Goal: Task Accomplishment & Management: Manage account settings

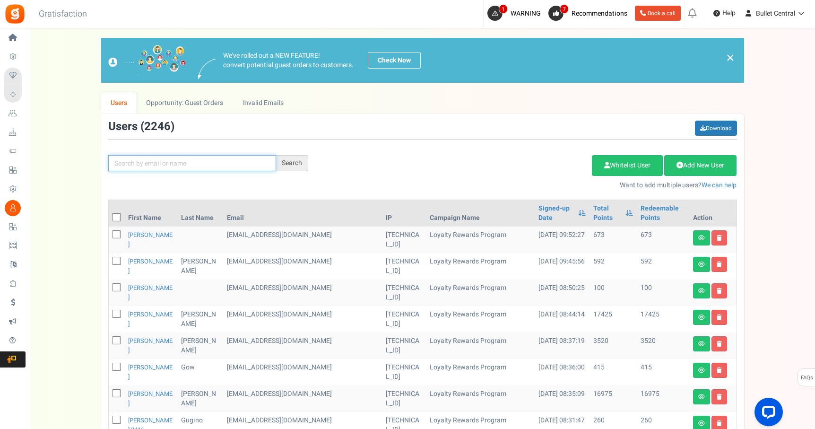
click at [181, 163] on input "text" at bounding box center [192, 163] width 168 height 16
type input "r"
type input "[PERSON_NAME]"
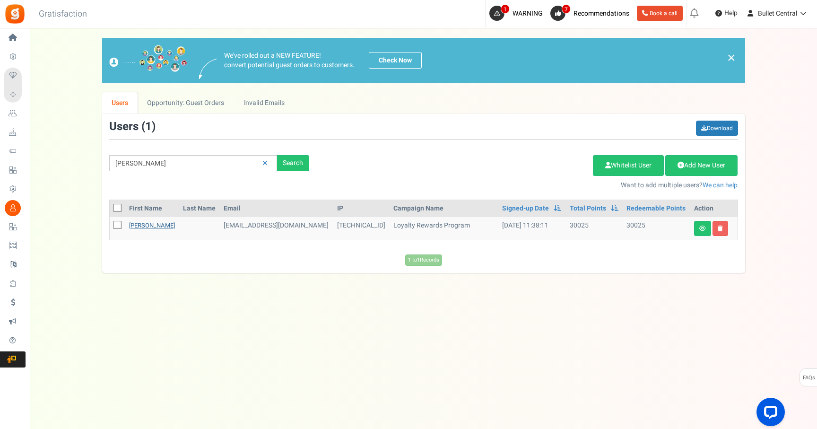
click at [161, 226] on link "[PERSON_NAME]" at bounding box center [152, 225] width 46 height 9
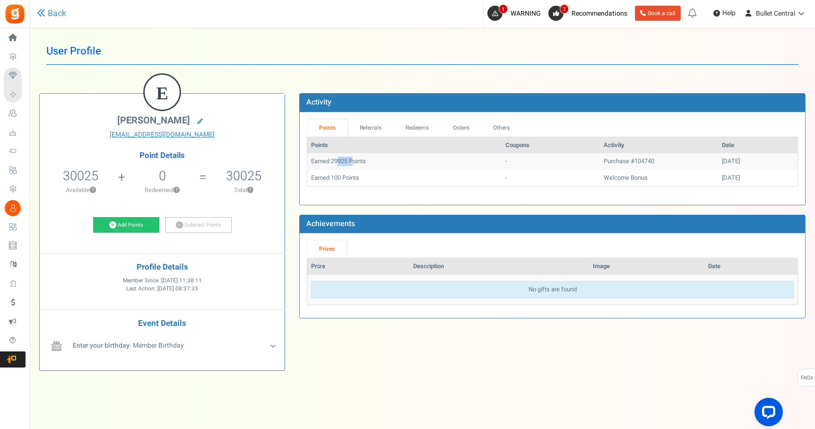
drag, startPoint x: 339, startPoint y: 161, endPoint x: 355, endPoint y: 161, distance: 16.1
click at [355, 161] on td "Earned 29925 Points" at bounding box center [404, 161] width 194 height 17
click at [630, 162] on td "Purchase #104740" at bounding box center [659, 161] width 118 height 17
click at [370, 128] on link "Referrals" at bounding box center [371, 127] width 46 height 17
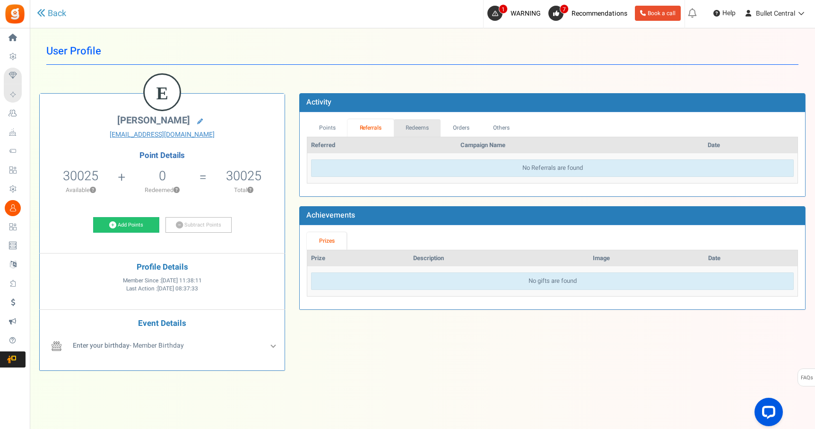
click at [415, 130] on link "Redeems" at bounding box center [417, 127] width 47 height 17
click at [462, 131] on link "Orders" at bounding box center [460, 127] width 41 height 17
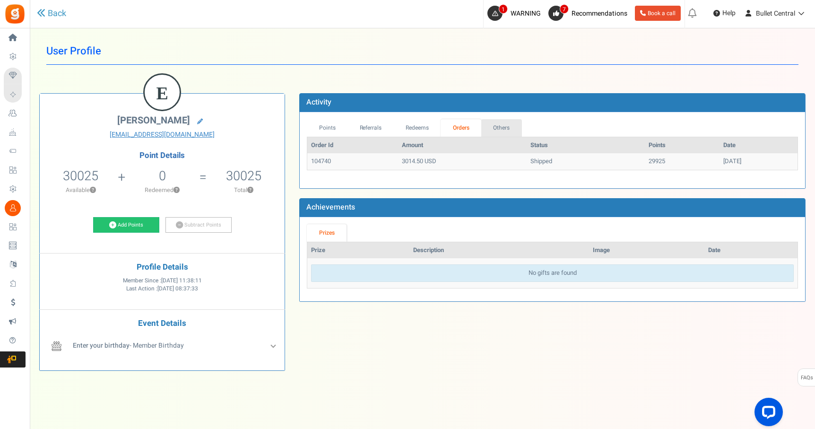
click at [502, 129] on link "Others" at bounding box center [501, 127] width 41 height 17
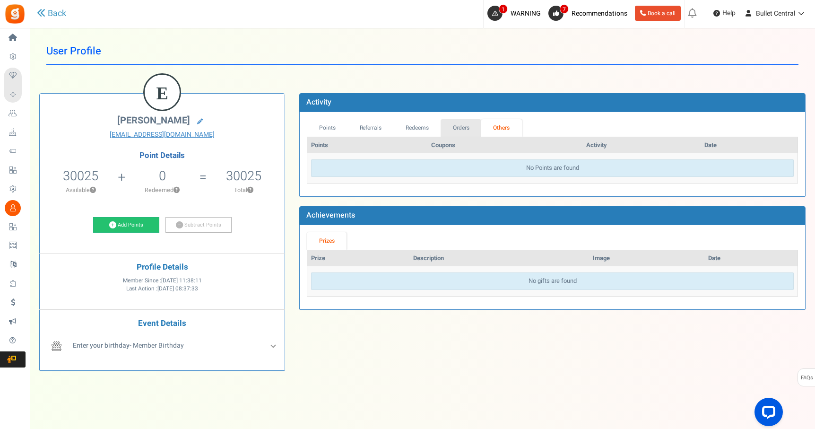
click at [467, 128] on link "Orders" at bounding box center [461, 127] width 41 height 17
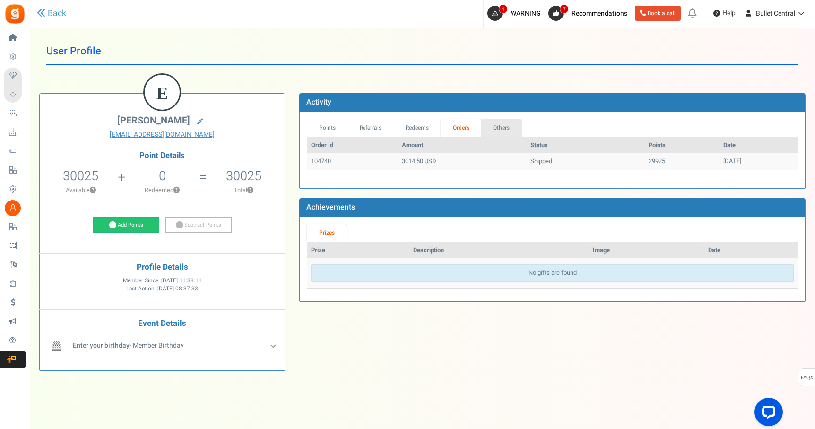
click at [499, 128] on link "Others" at bounding box center [501, 127] width 41 height 17
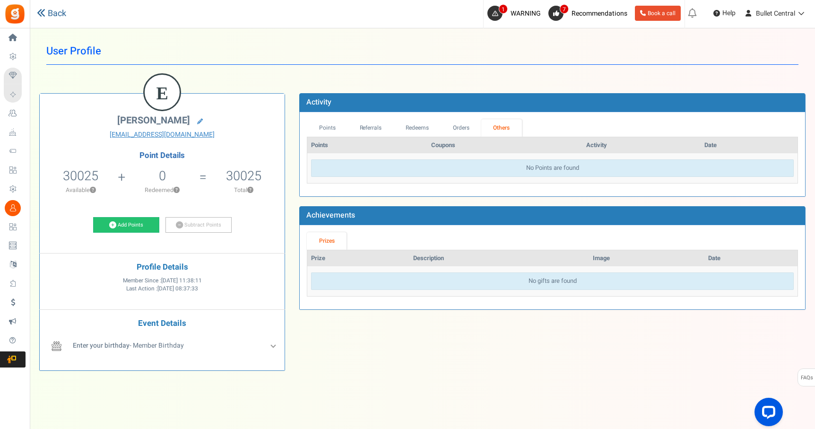
click at [54, 12] on link "Back" at bounding box center [51, 14] width 29 height 12
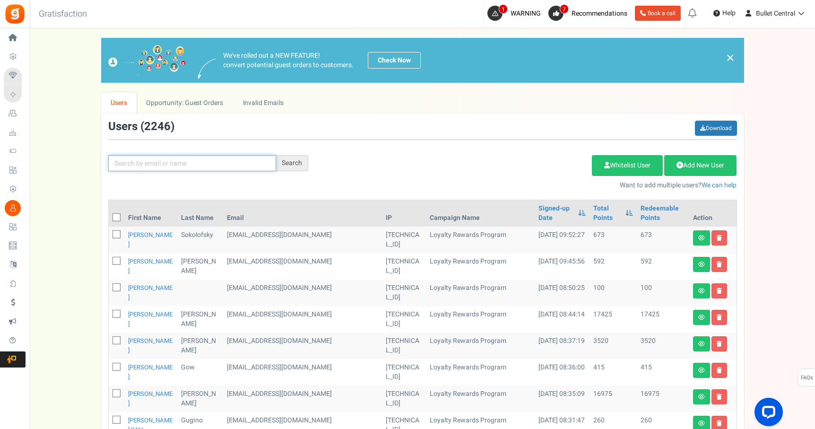
click at [161, 165] on input "text" at bounding box center [192, 163] width 168 height 16
click at [137, 230] on link "[PERSON_NAME]" at bounding box center [150, 239] width 44 height 18
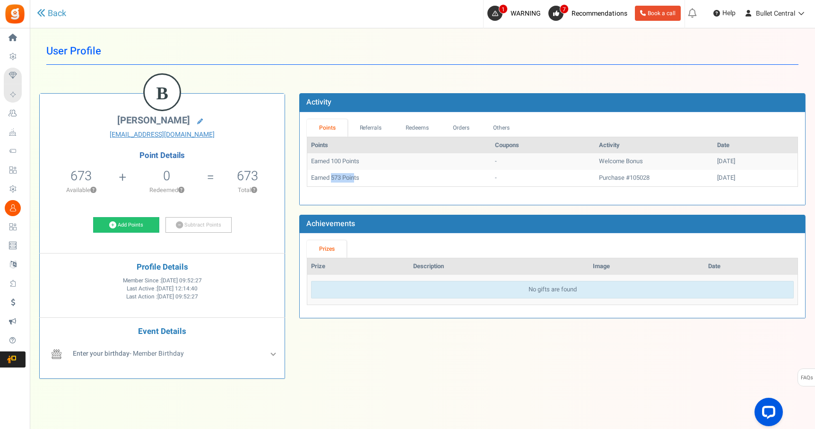
drag, startPoint x: 333, startPoint y: 178, endPoint x: 368, endPoint y: 180, distance: 35.5
click at [365, 180] on td "Earned 573 Points" at bounding box center [398, 178] width 183 height 17
click at [605, 178] on td "Purchase #105028" at bounding box center [654, 178] width 118 height 17
copy td "105028"
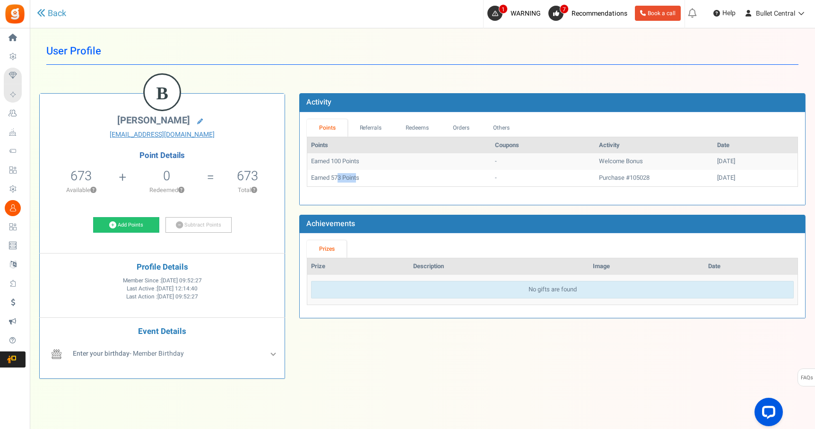
drag, startPoint x: 341, startPoint y: 178, endPoint x: 359, endPoint y: 179, distance: 18.0
click at [359, 179] on td "Earned 573 Points" at bounding box center [398, 178] width 183 height 17
click at [374, 179] on td "Earned 573 Points" at bounding box center [398, 178] width 183 height 17
